Goal: Task Accomplishment & Management: Manage account settings

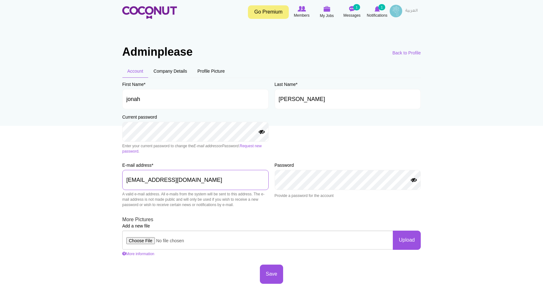
click at [201, 179] on input "contact@adminplease.com" at bounding box center [195, 180] width 146 height 20
click at [400, 10] on img at bounding box center [396, 11] width 13 height 13
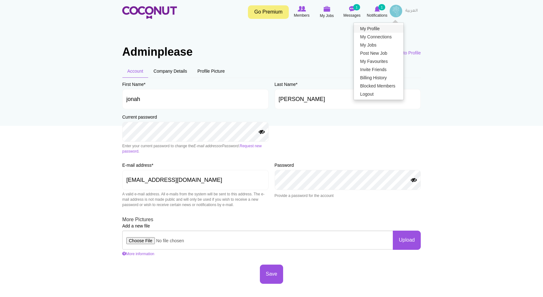
click at [390, 30] on link "My Profile" at bounding box center [379, 29] width 50 height 8
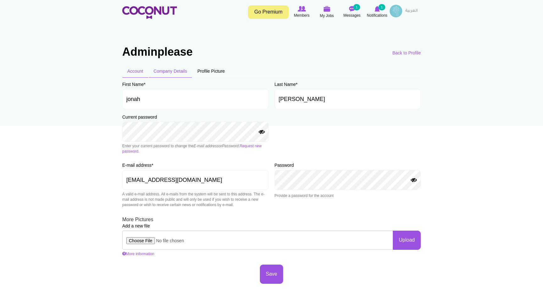
click at [180, 69] on link "Company Details" at bounding box center [171, 70] width 44 height 13
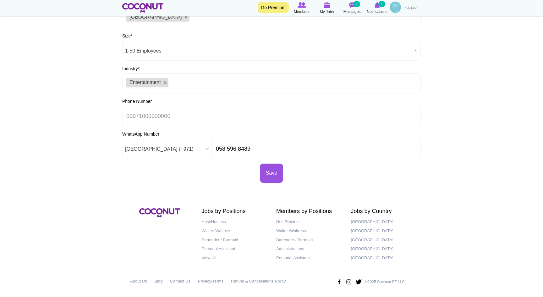
scroll to position [186, 0]
drag, startPoint x: 259, startPoint y: 153, endPoint x: 187, endPoint y: 152, distance: 71.7
drag, startPoint x: 256, startPoint y: 148, endPoint x: 202, endPoint y: 139, distance: 54.9
click at [202, 139] on div "WhatsApp Number AC (+247) Afghanistan (+93) Aland Islands (+358) Albania (+355)…" at bounding box center [271, 145] width 299 height 28
click at [279, 178] on button "Save" at bounding box center [271, 173] width 23 height 19
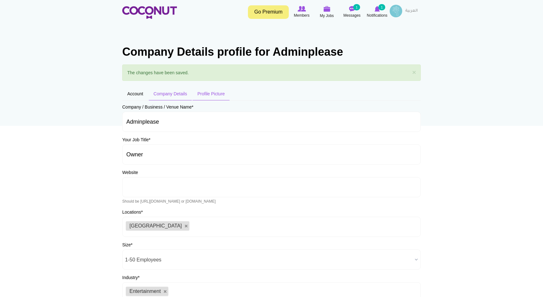
click at [214, 91] on link "Profile Picture" at bounding box center [210, 93] width 37 height 13
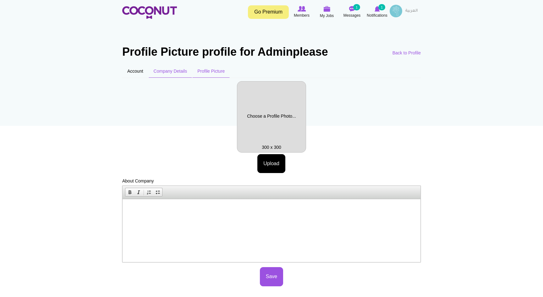
click at [183, 73] on link "Company Details" at bounding box center [171, 70] width 44 height 13
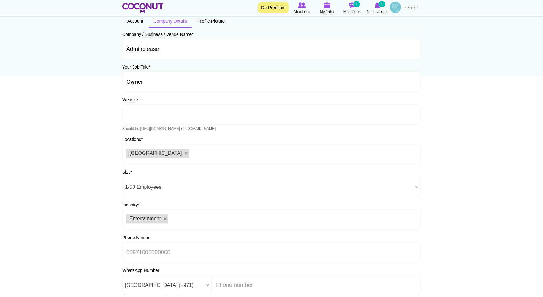
scroll to position [49, 0]
click at [151, 54] on input "Adminplease" at bounding box center [271, 50] width 299 height 20
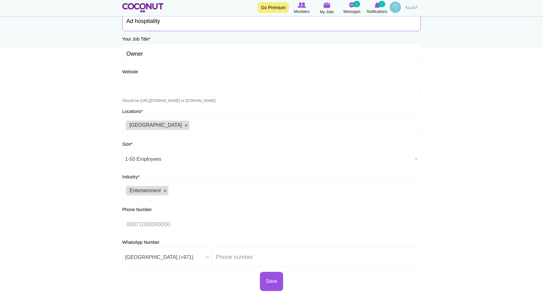
scroll to position [149, 0]
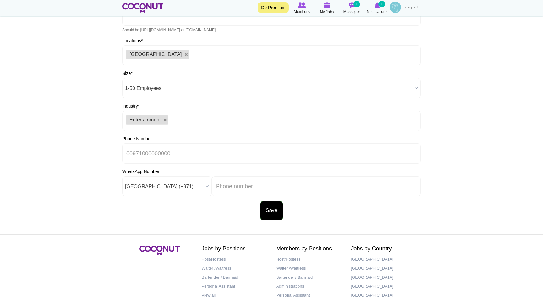
type input "Ad hospitality"
click at [274, 208] on button "Save" at bounding box center [271, 210] width 23 height 19
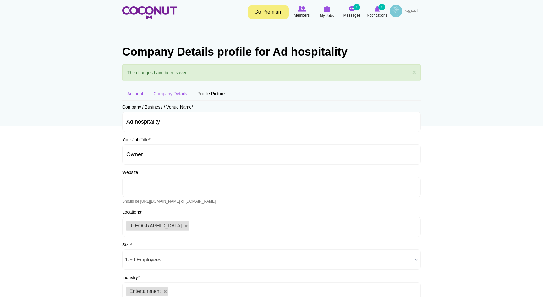
click at [135, 95] on link "Account" at bounding box center [135, 93] width 26 height 13
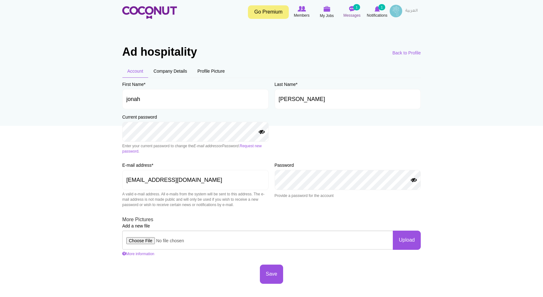
click at [354, 9] on small "1" at bounding box center [356, 7] width 7 height 6
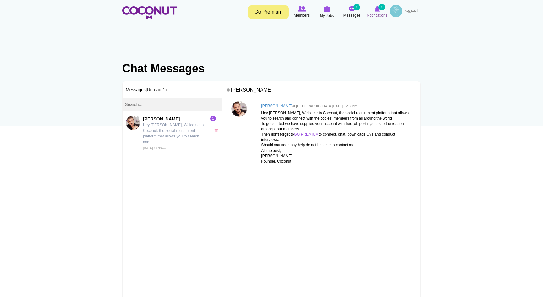
click at [374, 12] on icon at bounding box center [377, 8] width 24 height 7
click at [377, 11] on img at bounding box center [377, 9] width 5 height 6
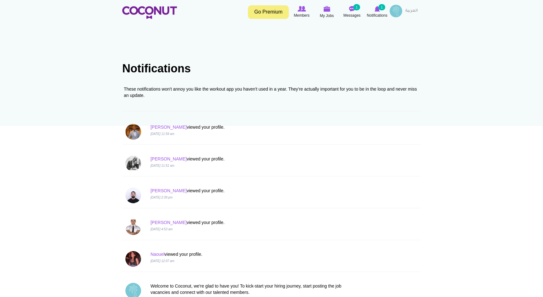
click at [401, 14] on img at bounding box center [396, 11] width 13 height 13
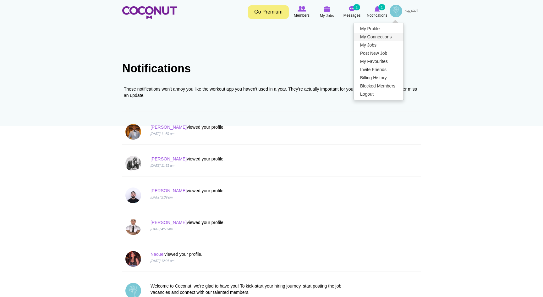
click at [392, 36] on link "My Connections" at bounding box center [379, 37] width 50 height 8
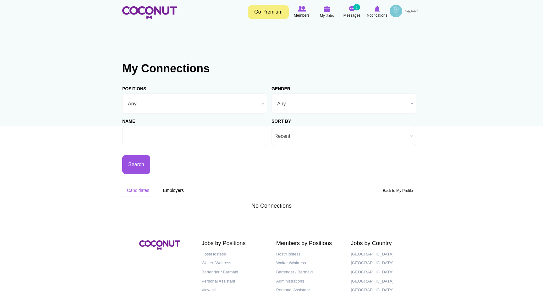
click at [395, 12] on img at bounding box center [396, 11] width 13 height 13
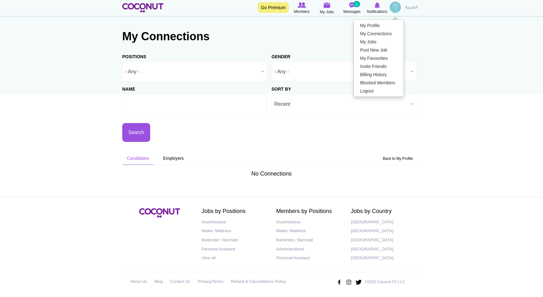
scroll to position [32, 0]
click at [409, 158] on small "Back to My Profile" at bounding box center [398, 158] width 30 height 4
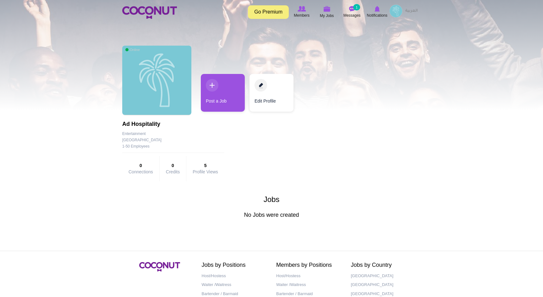
scroll to position [4, 0]
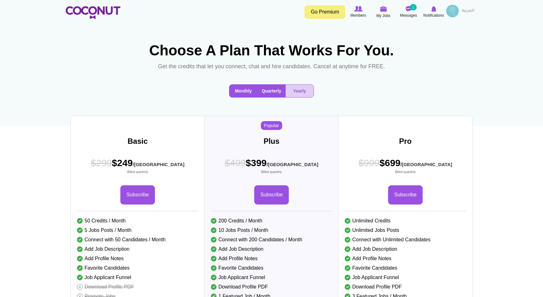
click at [246, 92] on button "Monthly" at bounding box center [243, 91] width 28 height 13
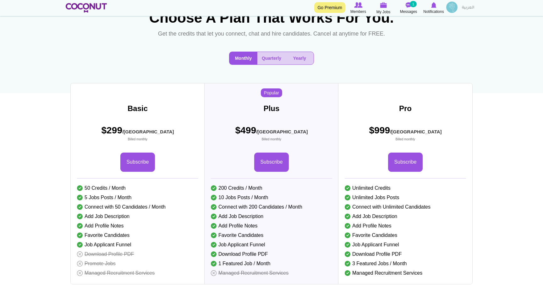
scroll to position [36, 0]
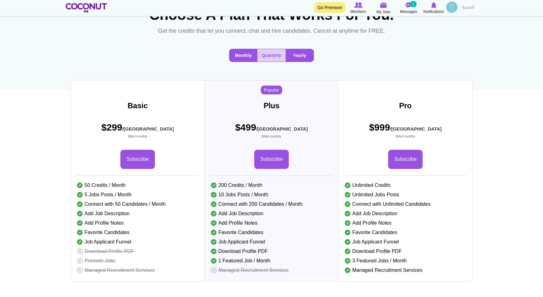
click at [300, 50] on button "Yearly" at bounding box center [300, 55] width 28 height 13
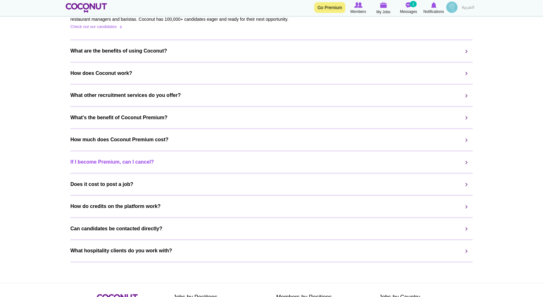
scroll to position [494, 0]
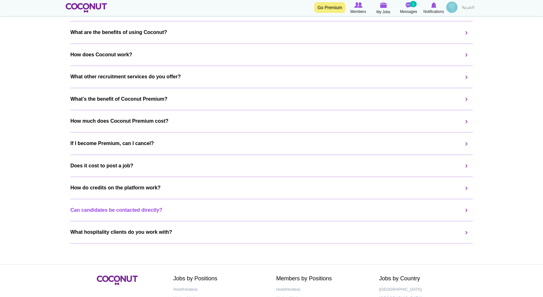
click at [191, 212] on link "Can candidates be contacted directly?" at bounding box center [271, 210] width 402 height 12
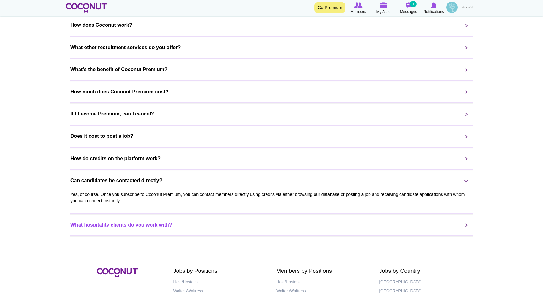
click at [190, 221] on link "What hospitality clients do you work with?" at bounding box center [271, 225] width 402 height 12
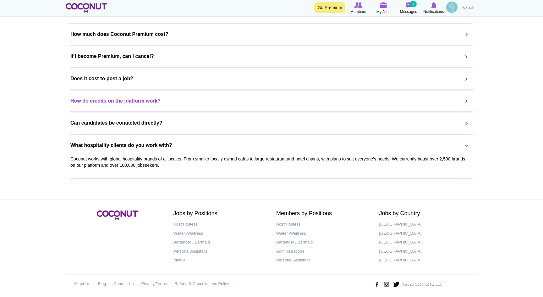
scroll to position [551, 0]
click at [167, 279] on link "Privacy/Terms" at bounding box center [154, 283] width 26 height 9
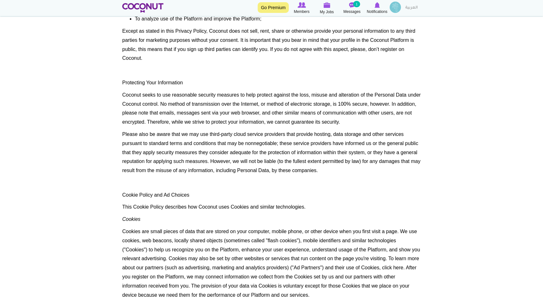
scroll to position [851, 0]
